Goal: Obtain resource: Obtain resource

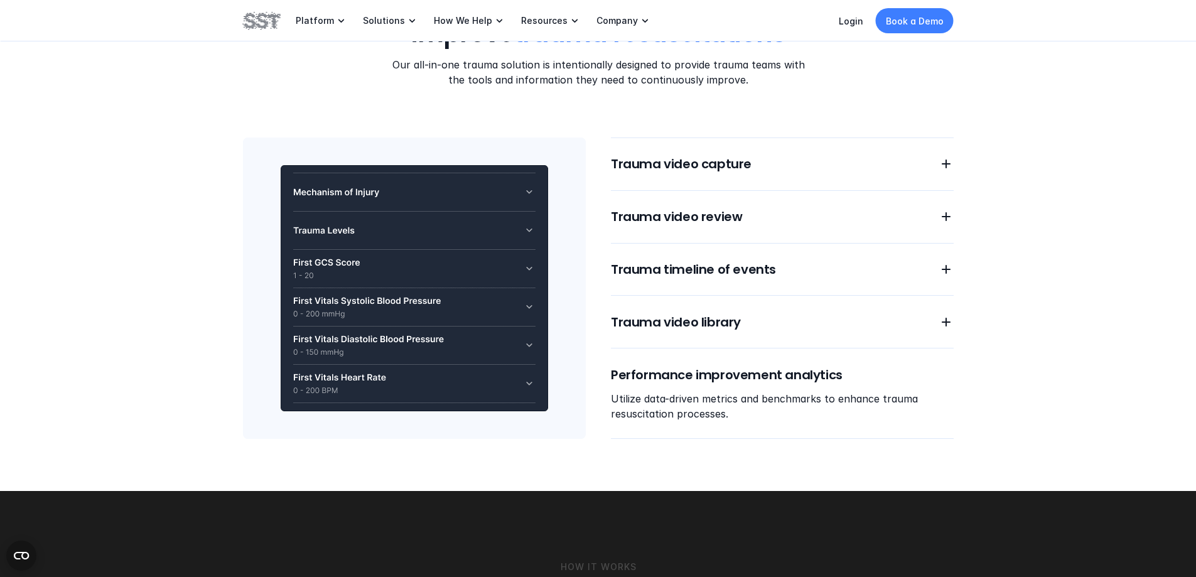
scroll to position [1130, 0]
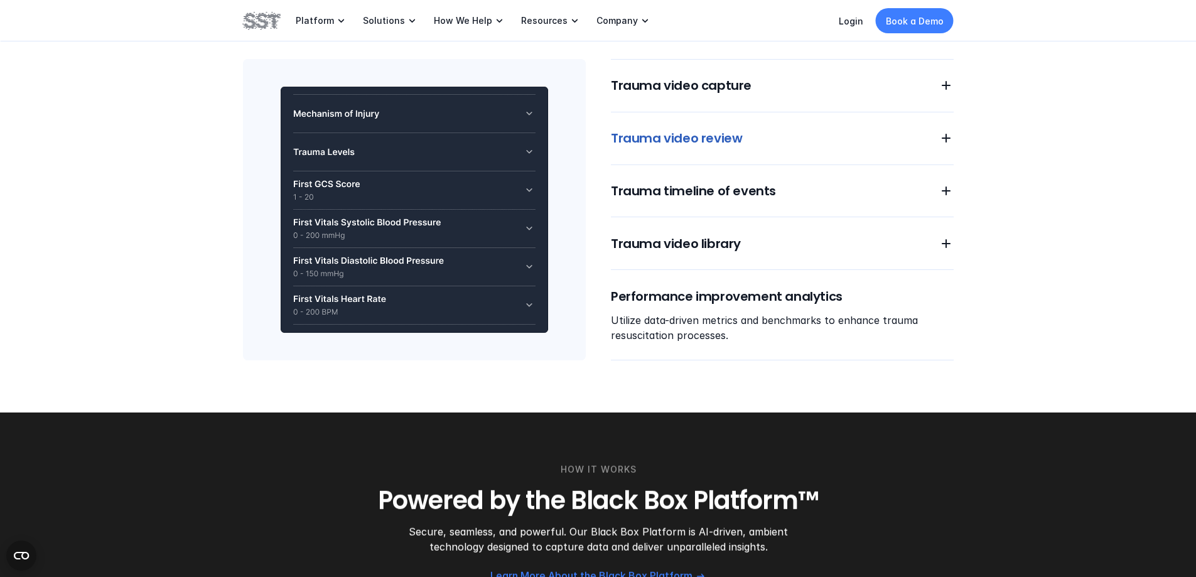
click at [796, 92] on h6 "Trauma video capture" at bounding box center [767, 86] width 313 height 18
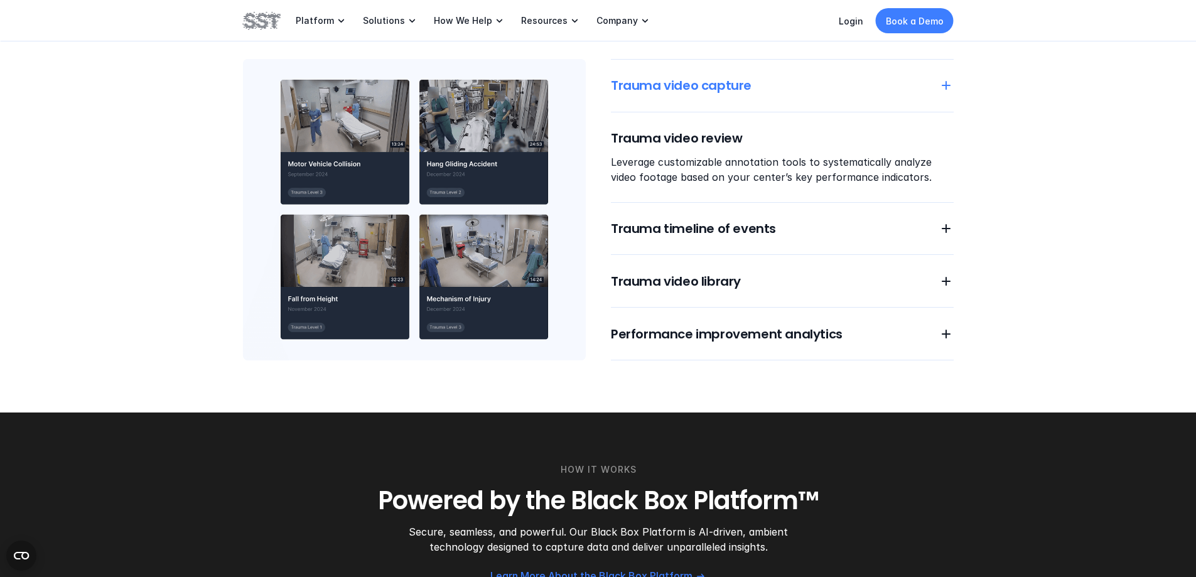
click at [796, 87] on h6 "Trauma video capture" at bounding box center [767, 86] width 313 height 18
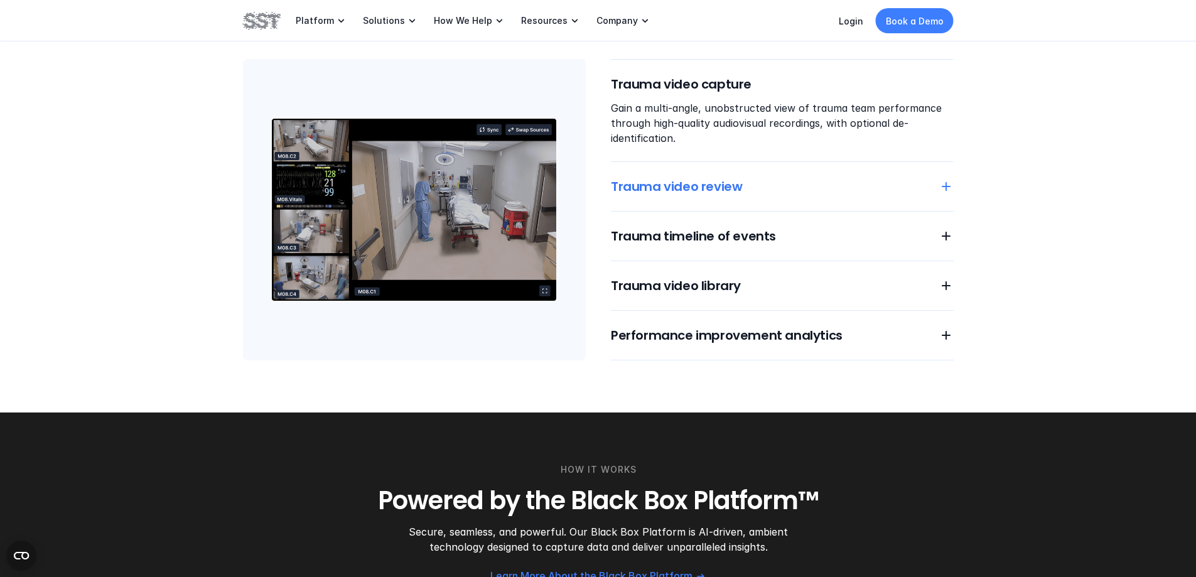
click at [787, 183] on h6 "Trauma video review" at bounding box center [767, 187] width 313 height 18
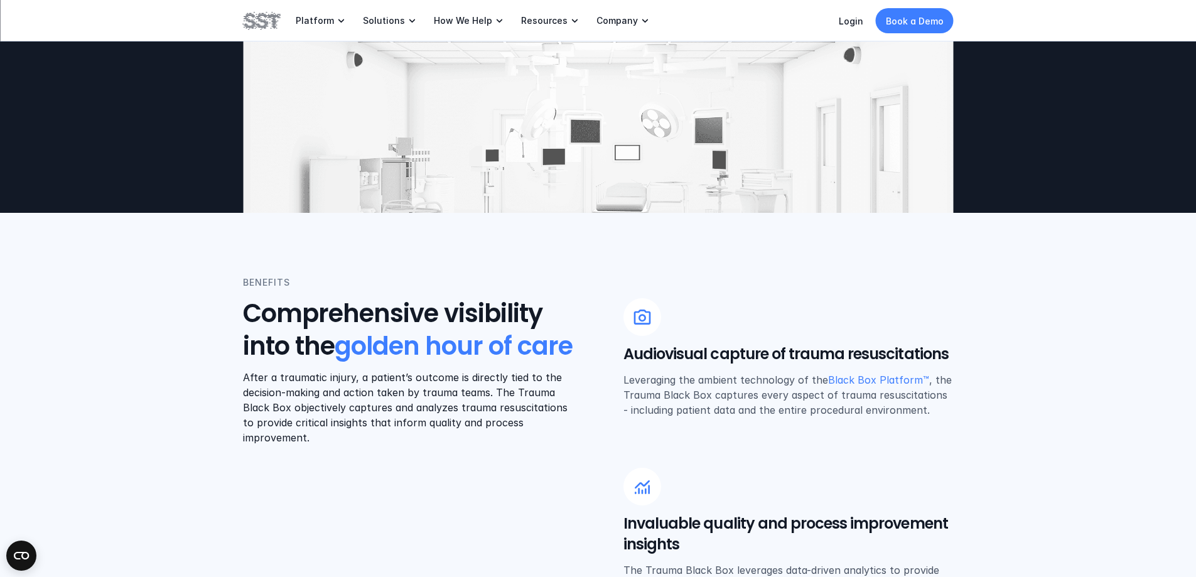
scroll to position [251, 0]
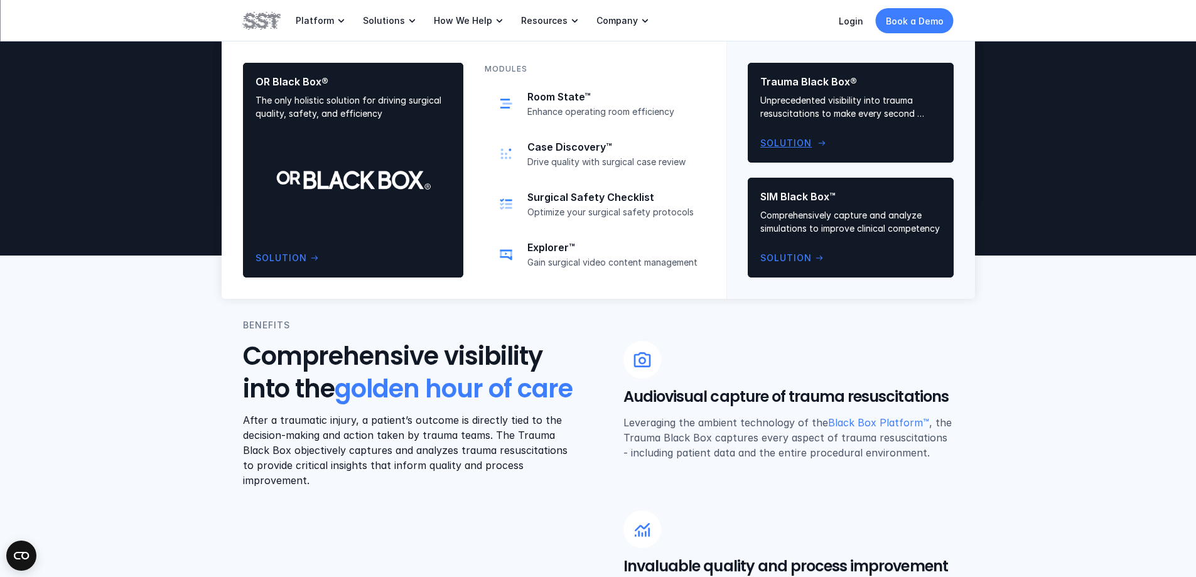
click at [811, 143] on p "Solution" at bounding box center [786, 143] width 51 height 14
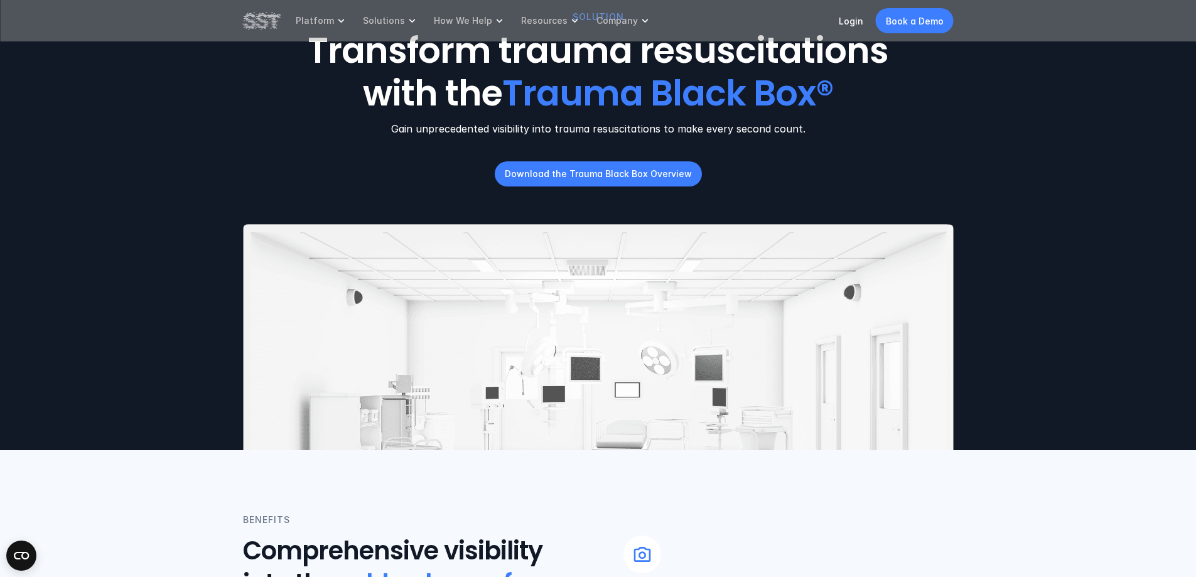
scroll to position [0, 0]
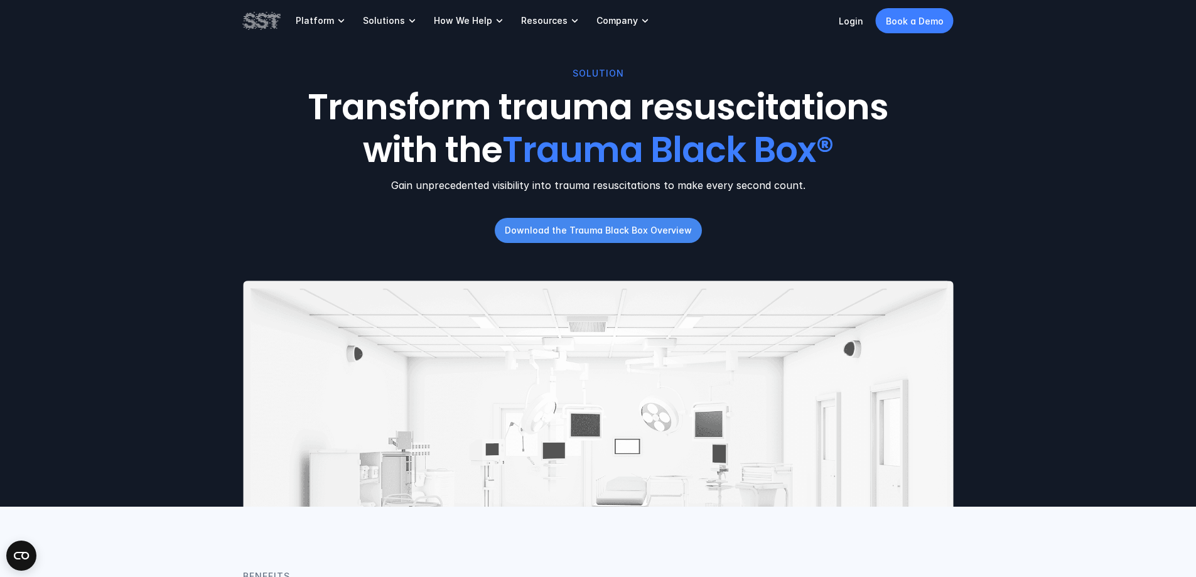
click at [567, 232] on p "Download the Trauma Black Box Overview" at bounding box center [598, 230] width 187 height 13
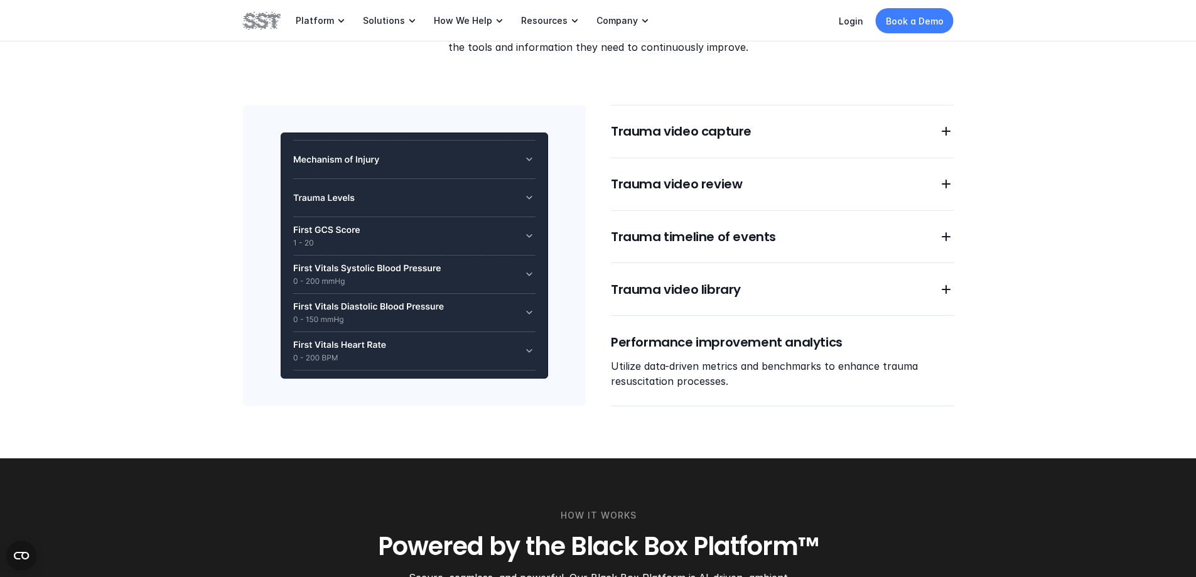
scroll to position [1068, 0]
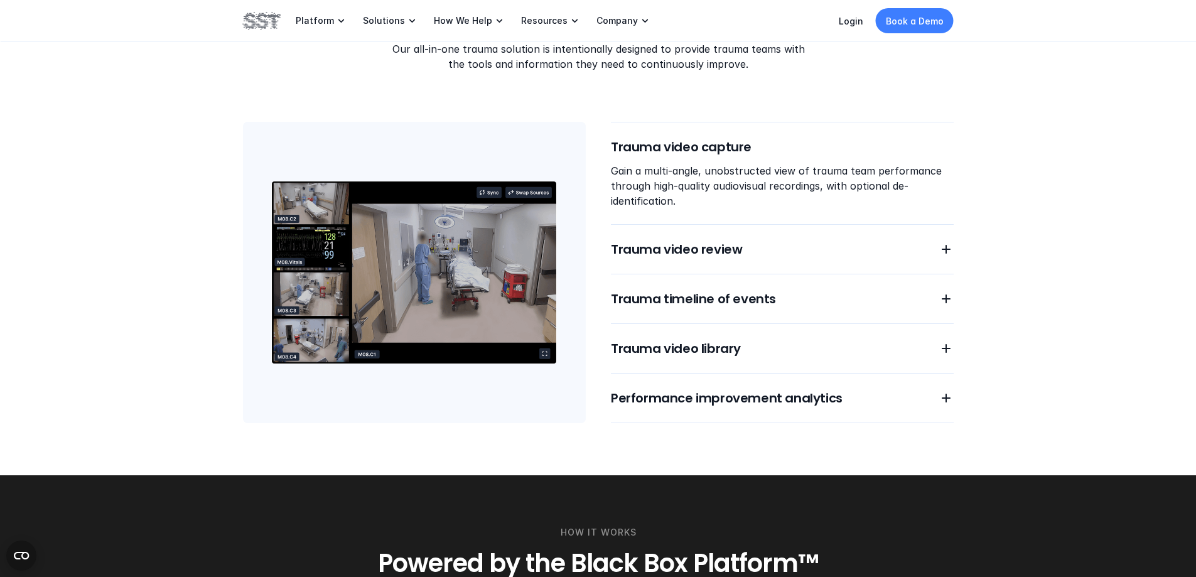
click at [406, 376] on img at bounding box center [414, 272] width 343 height 301
